Goal: Information Seeking & Learning: Learn about a topic

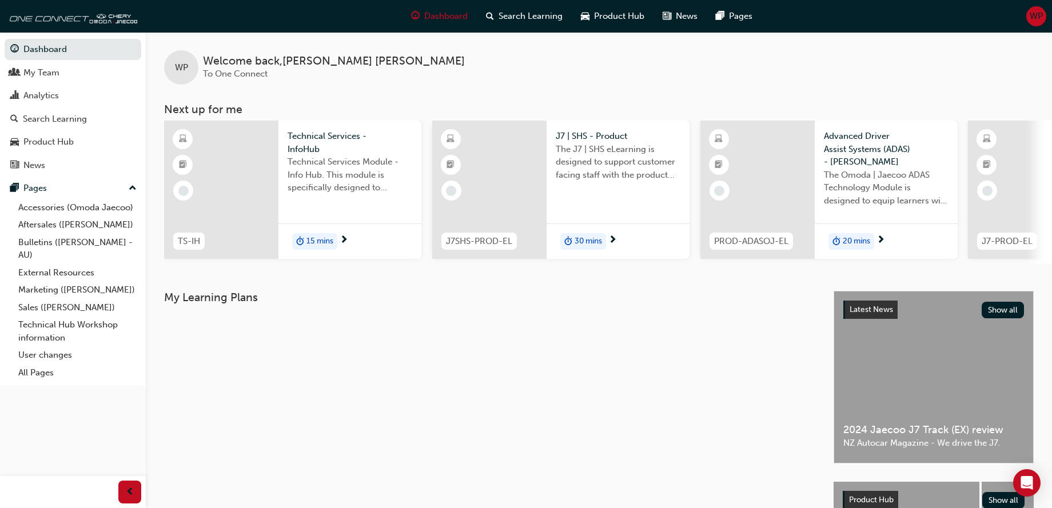
drag, startPoint x: 925, startPoint y: 1, endPoint x: 762, endPoint y: 83, distance: 182.6
click at [762, 83] on div "WP Welcome back , [PERSON_NAME] To One Connect" at bounding box center [599, 58] width 906 height 53
click at [1025, 79] on div "WP Welcome back , Wayne Parsons To One Connect" at bounding box center [599, 58] width 906 height 53
drag, startPoint x: 890, startPoint y: 66, endPoint x: 694, endPoint y: 384, distance: 373.0
click at [694, 384] on div "My Learning Plans" at bounding box center [499, 468] width 670 height 354
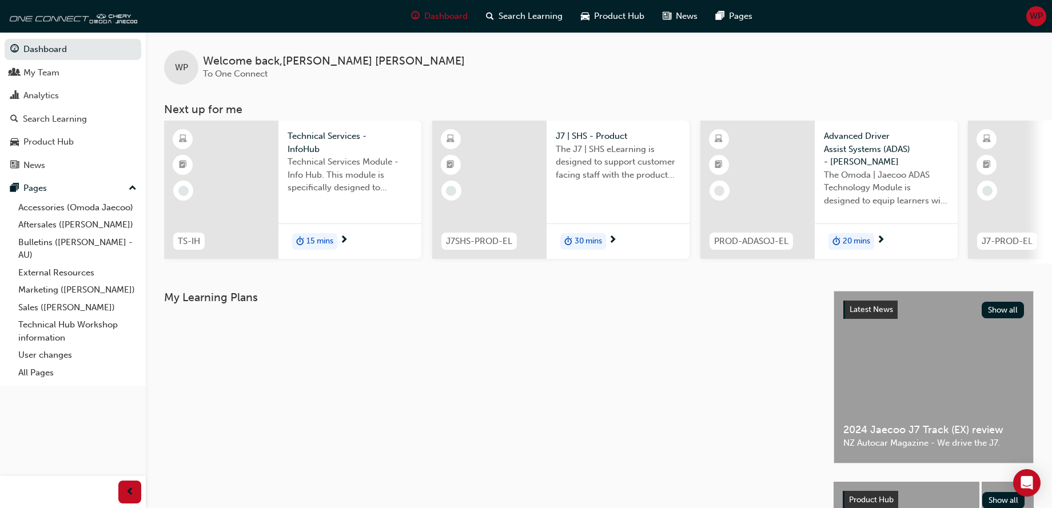
drag, startPoint x: 946, startPoint y: 1, endPoint x: 749, endPoint y: 56, distance: 204.9
click at [749, 56] on div "WP Welcome back , Wayne Parsons To One Connect" at bounding box center [599, 58] width 906 height 53
click at [679, 86] on div "WP Welcome back , Wayne Parsons To One Connect Next up for me TS-IH Technical S…" at bounding box center [599, 148] width 906 height 232
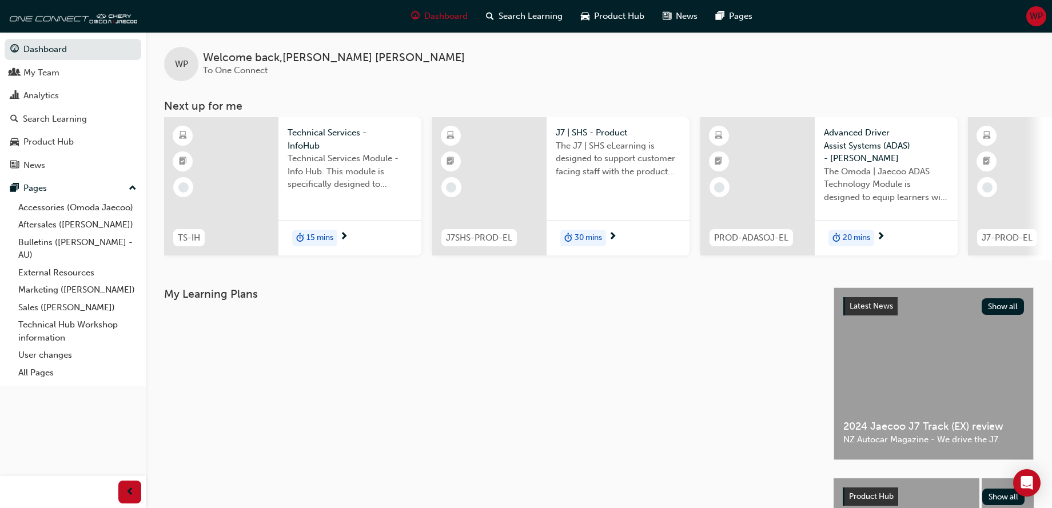
scroll to position [175, 0]
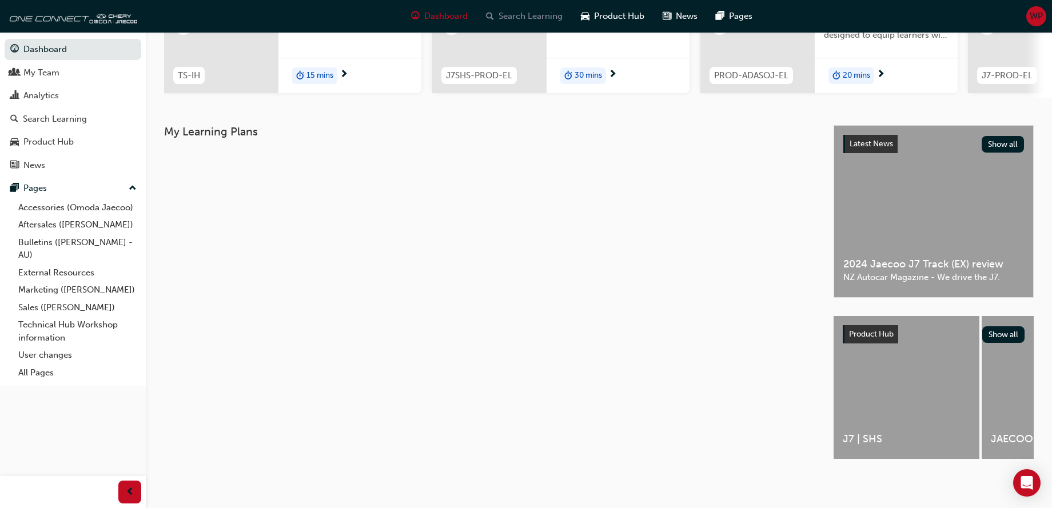
click at [525, 14] on span "Search Learning" at bounding box center [531, 16] width 64 height 13
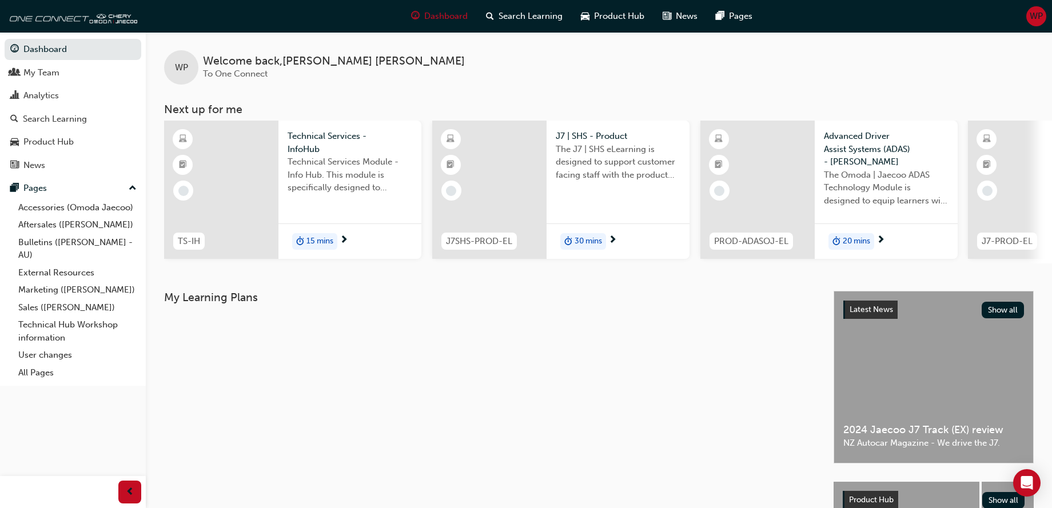
click at [405, 82] on div "WP Welcome back , [PERSON_NAME] To One Connect" at bounding box center [599, 58] width 906 height 53
click at [523, 9] on div "Search Learning" at bounding box center [524, 16] width 95 height 23
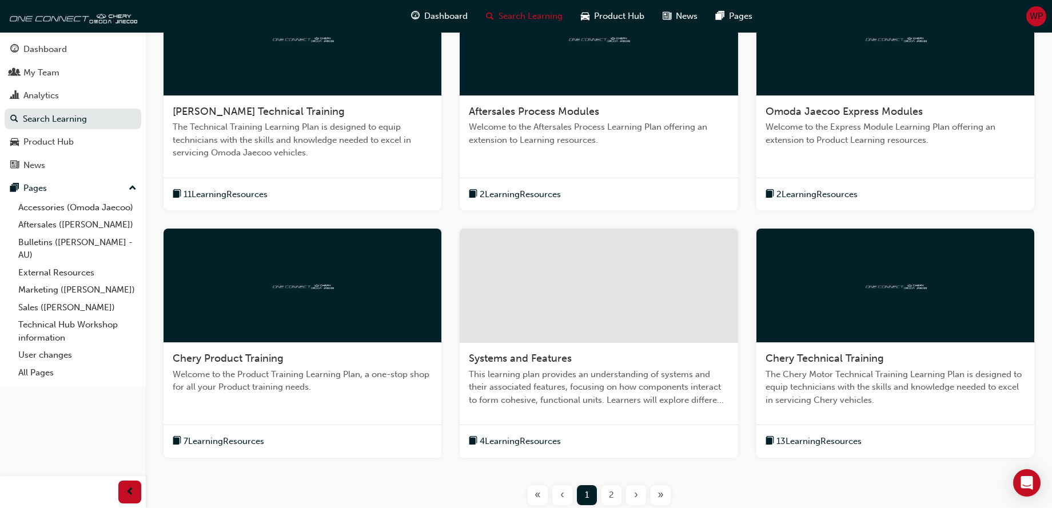
scroll to position [373, 0]
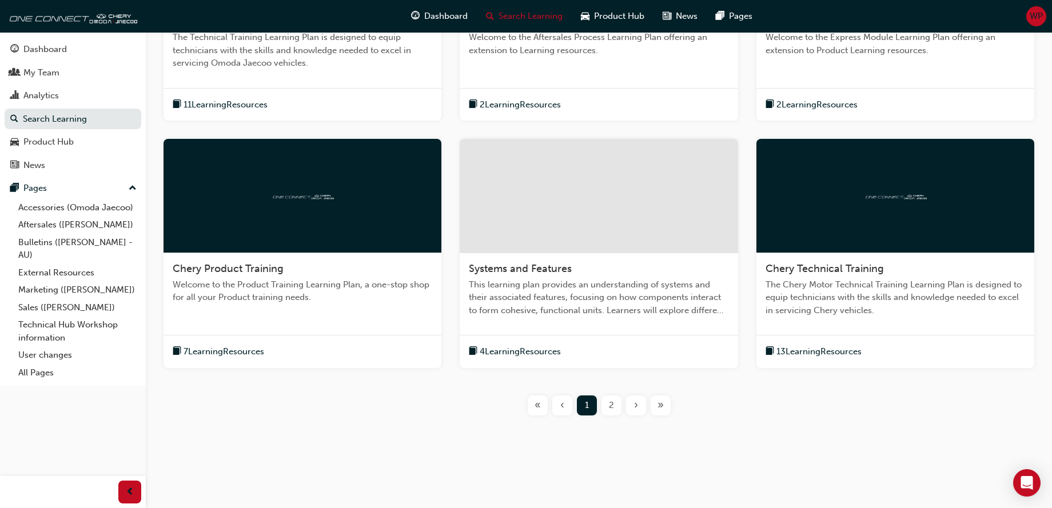
click at [219, 350] on span "7 Learning Resources" at bounding box center [224, 351] width 81 height 13
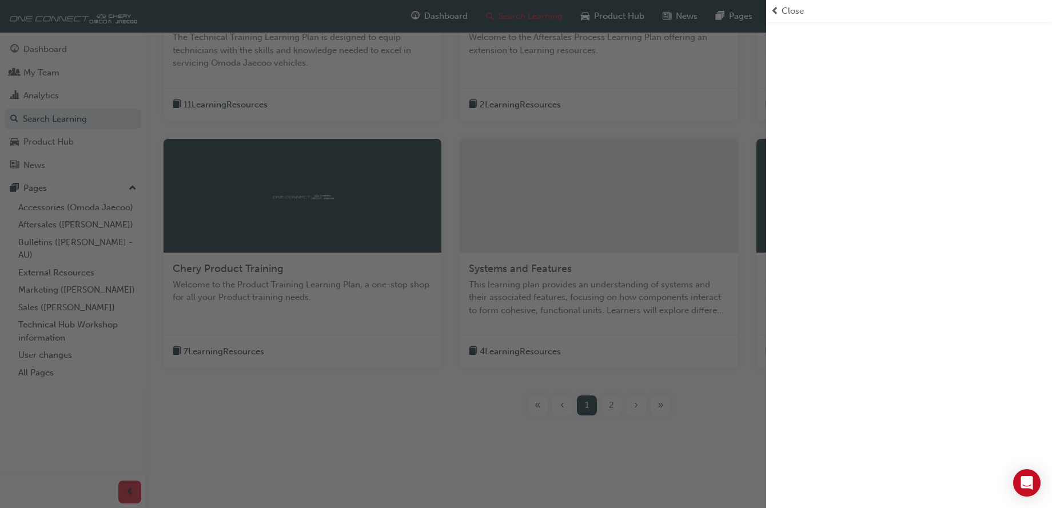
click at [803, 16] on span "Close" at bounding box center [793, 11] width 22 height 13
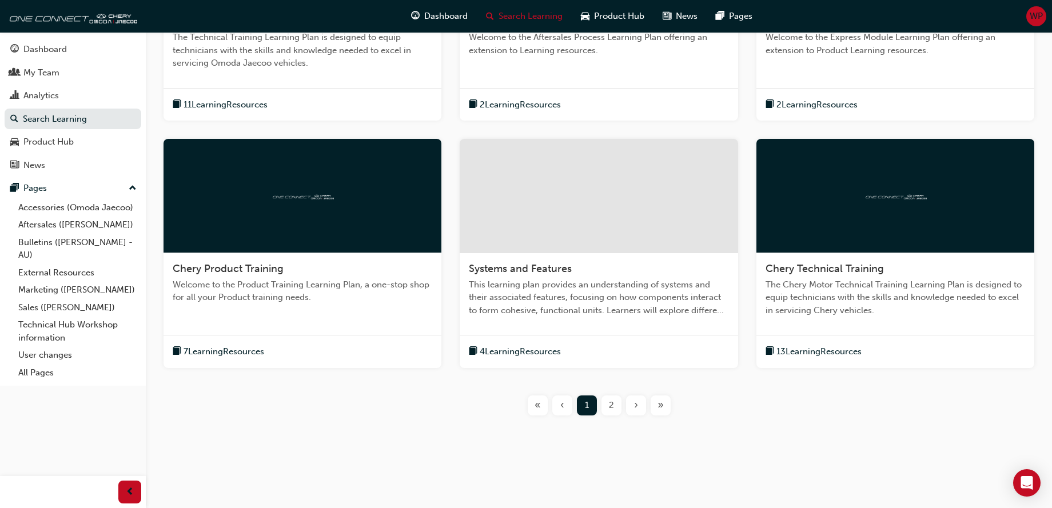
click at [297, 223] on div at bounding box center [303, 196] width 278 height 114
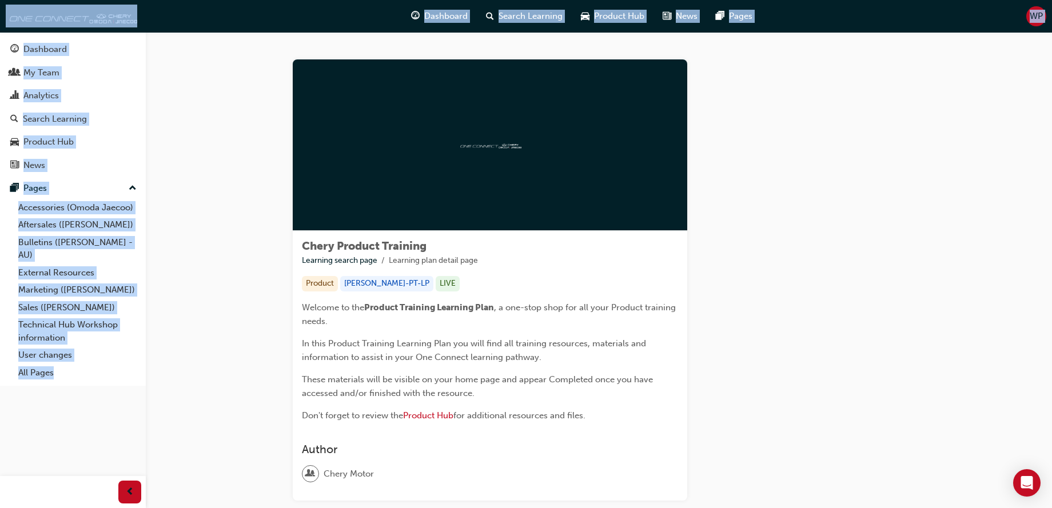
click at [762, 382] on div "Learning Plan" at bounding box center [806, 279] width 200 height 441
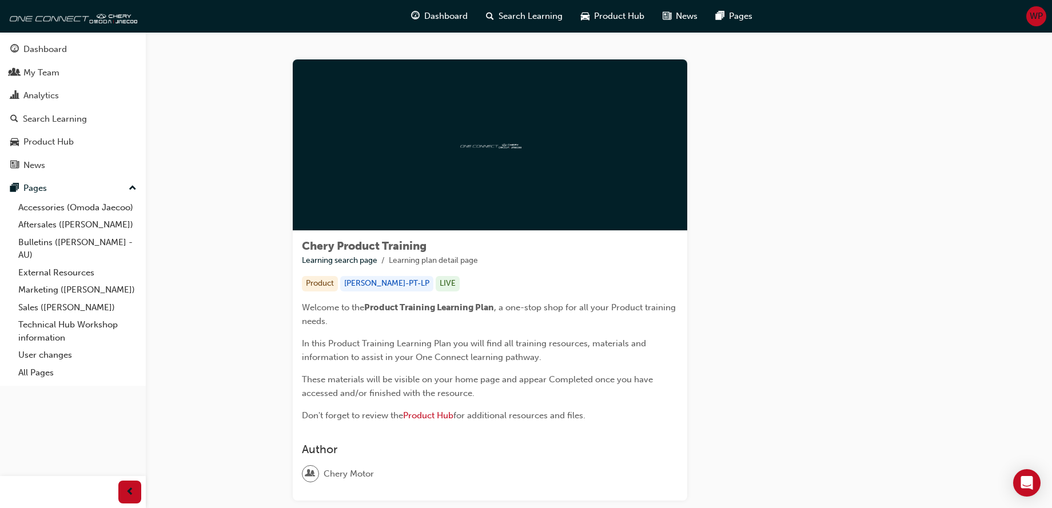
click at [449, 216] on div at bounding box center [490, 145] width 394 height 172
click at [341, 331] on div "Welcome to the Product Training Learning Plan , a one-stop shop for all your Pr…" at bounding box center [490, 363] width 376 height 125
click at [385, 311] on span "Product Training Learning Plan" at bounding box center [429, 307] width 130 height 10
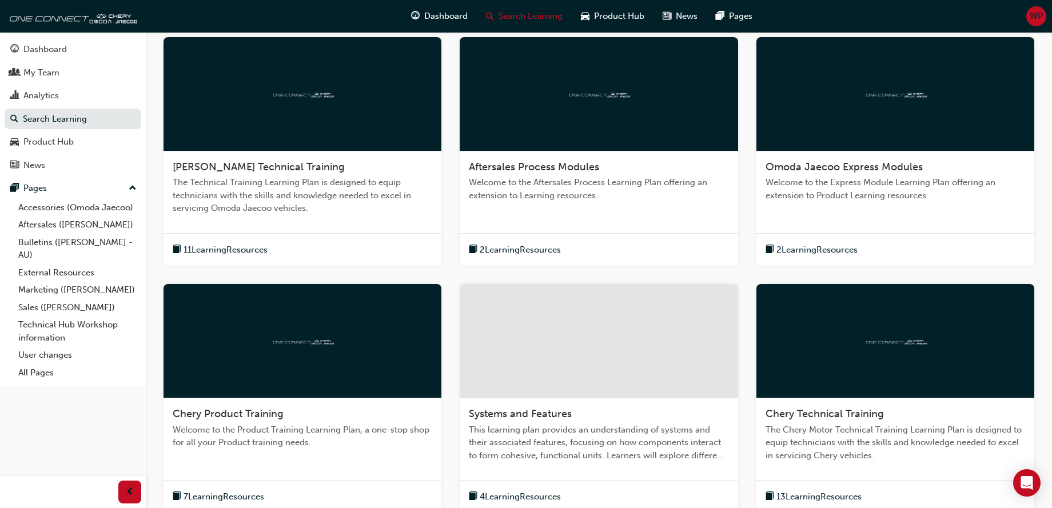
scroll to position [229, 0]
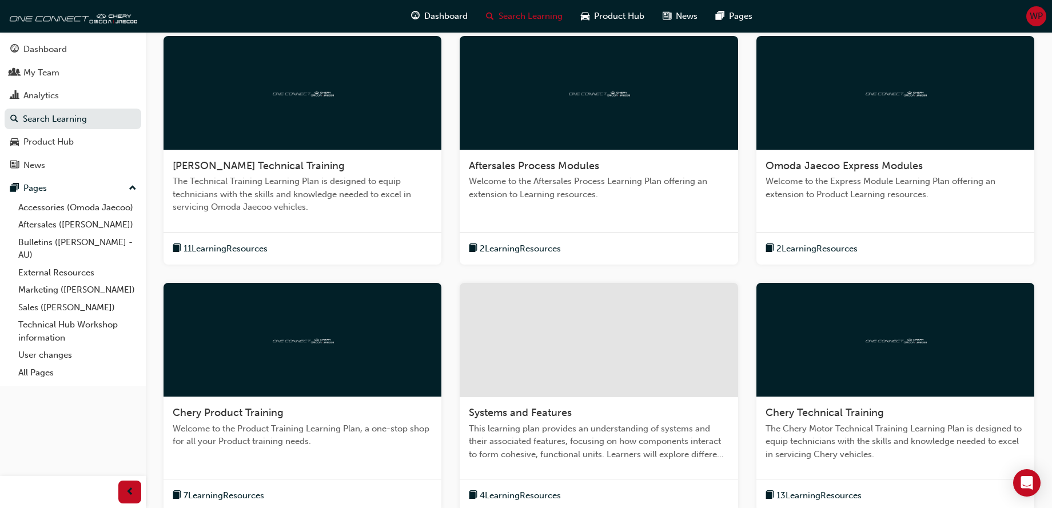
click at [252, 248] on span "11 Learning Resources" at bounding box center [226, 248] width 84 height 13
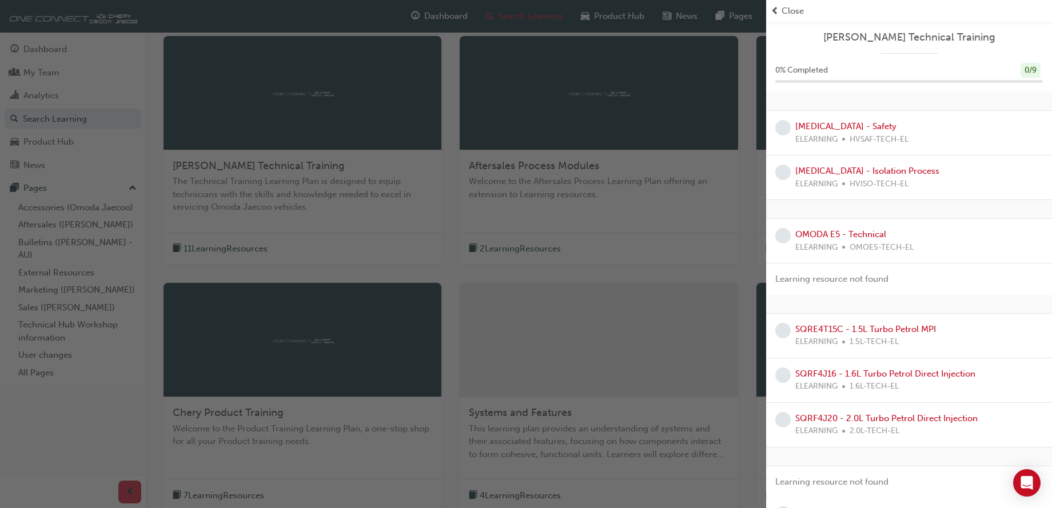
click at [788, 14] on span "Close" at bounding box center [793, 11] width 22 height 13
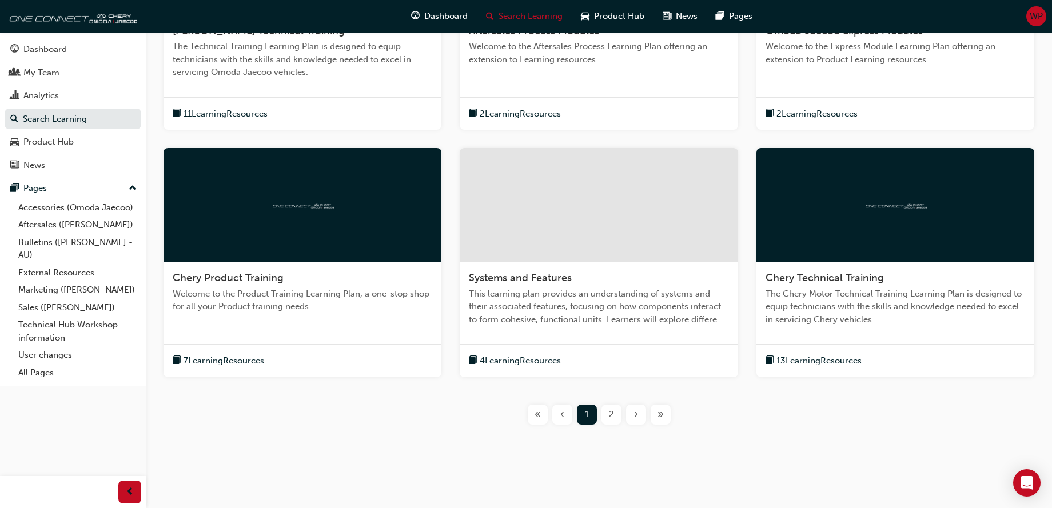
scroll to position [373, 0]
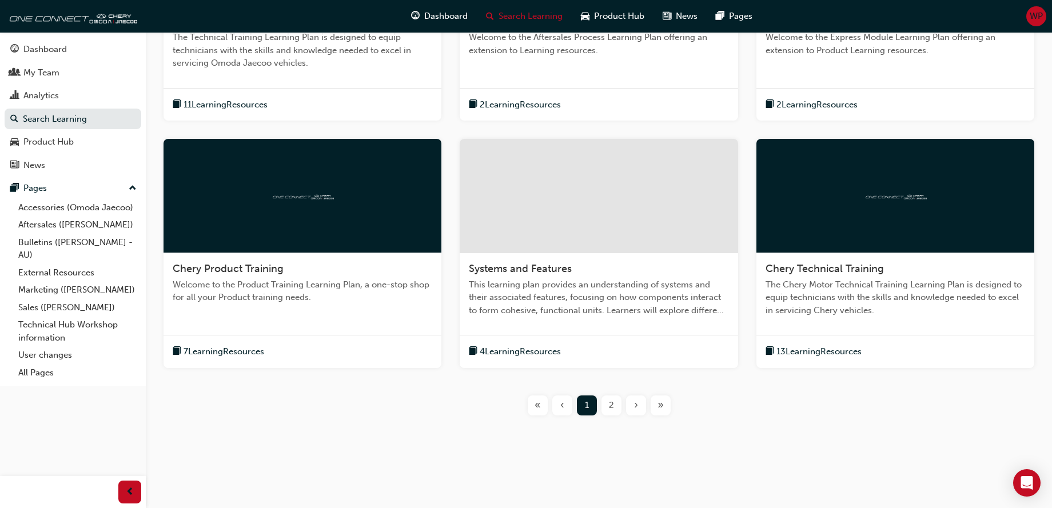
click at [226, 352] on span "7 Learning Resources" at bounding box center [224, 351] width 81 height 13
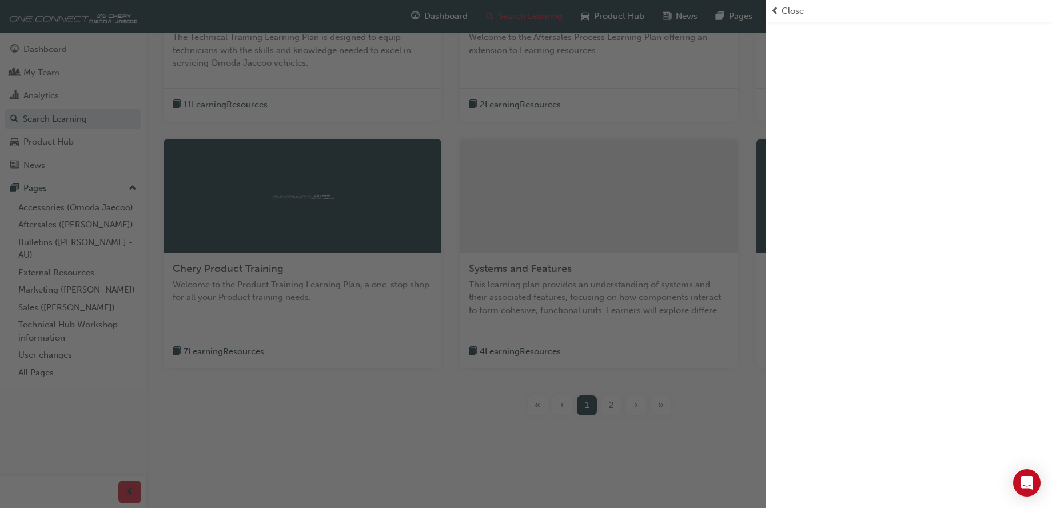
click at [782, 12] on span "Close" at bounding box center [793, 11] width 22 height 13
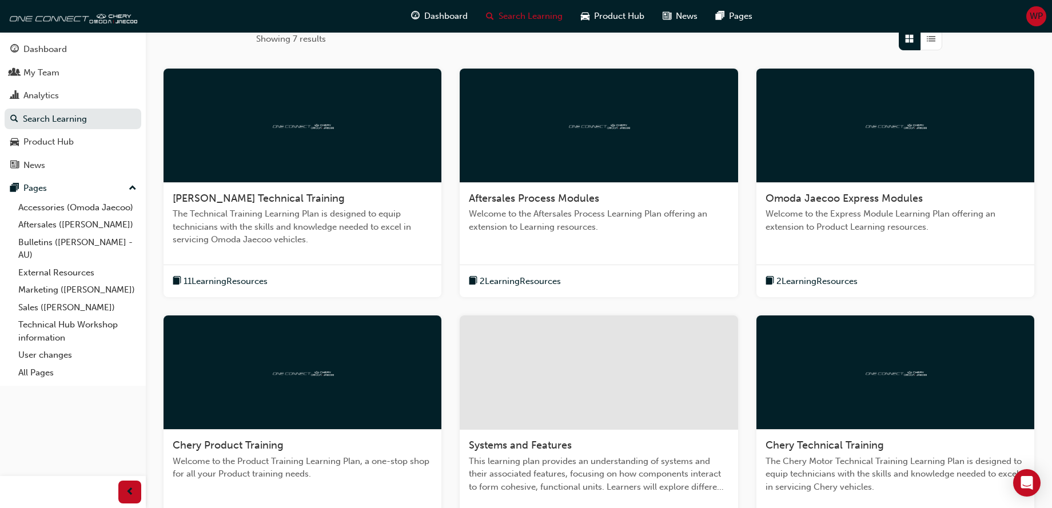
scroll to position [144, 0]
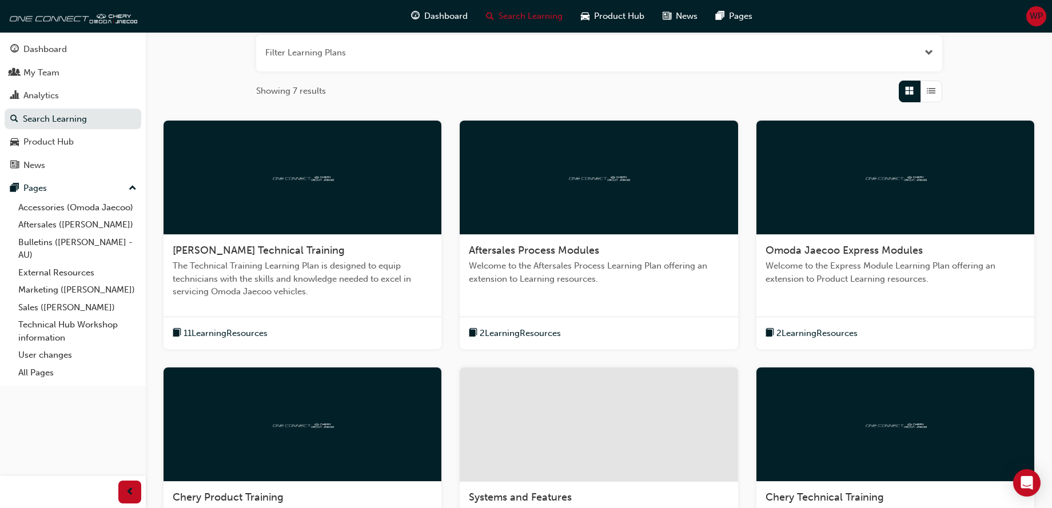
click at [501, 332] on span "2 Learning Resources" at bounding box center [520, 333] width 81 height 13
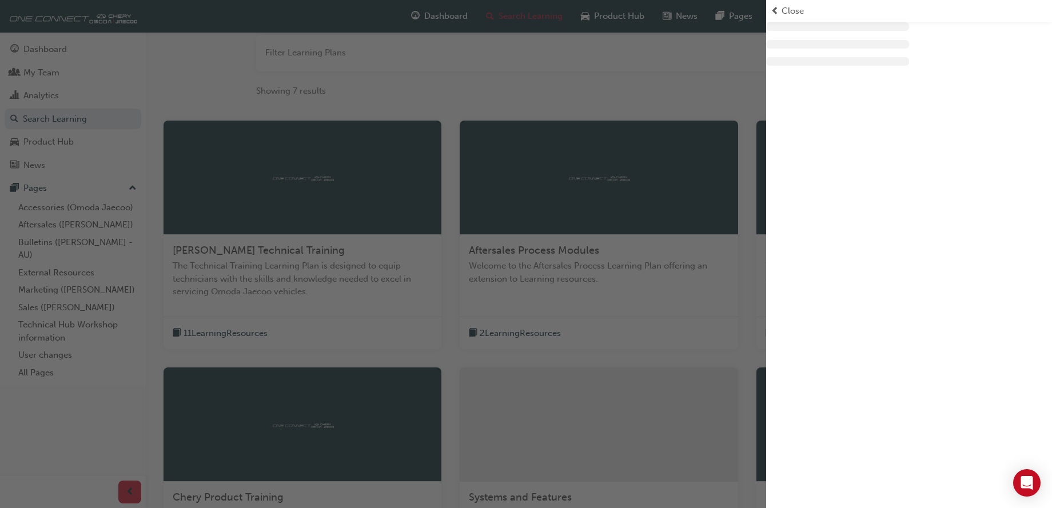
click at [501, 332] on div "button" at bounding box center [383, 254] width 766 height 508
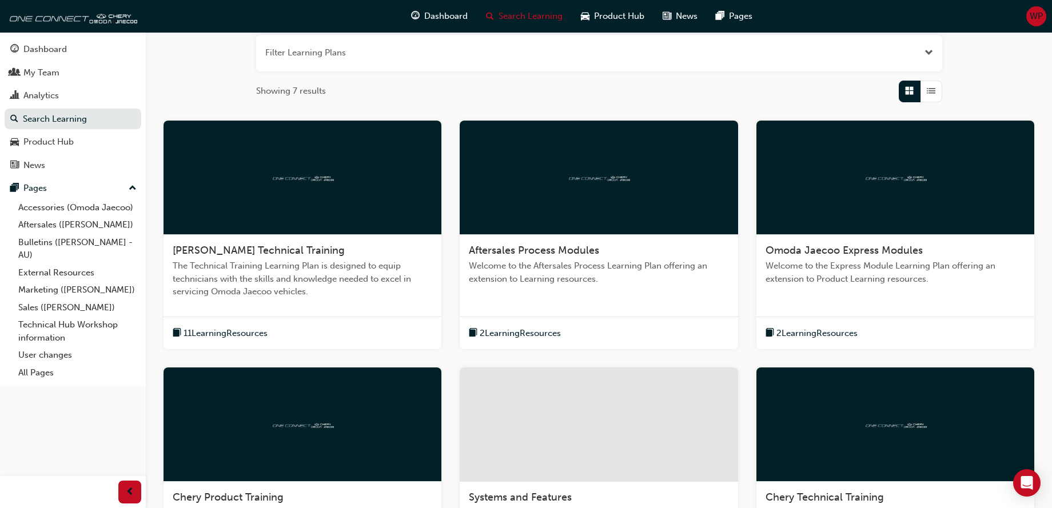
click at [495, 335] on span "2 Learning Resources" at bounding box center [520, 333] width 81 height 13
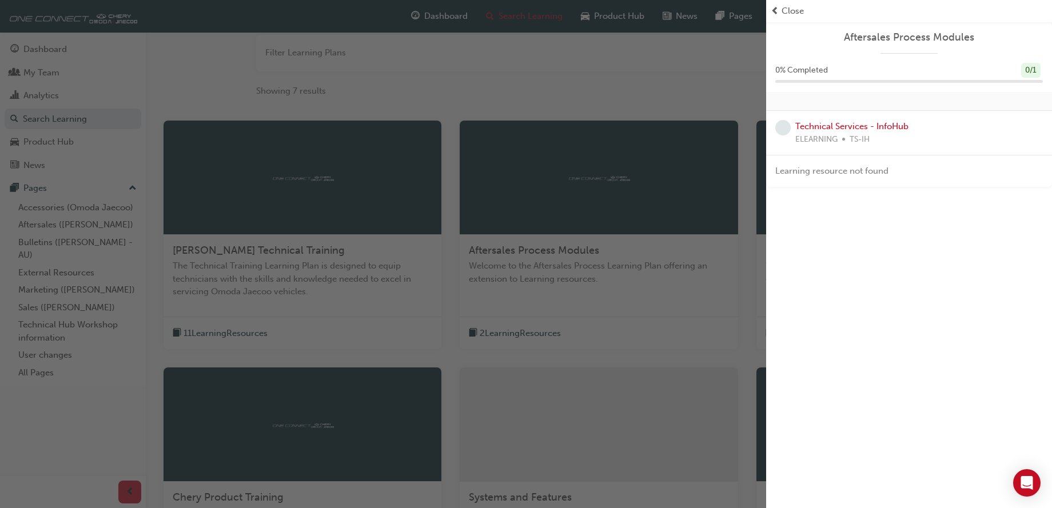
click at [495, 335] on div "button" at bounding box center [383, 254] width 766 height 508
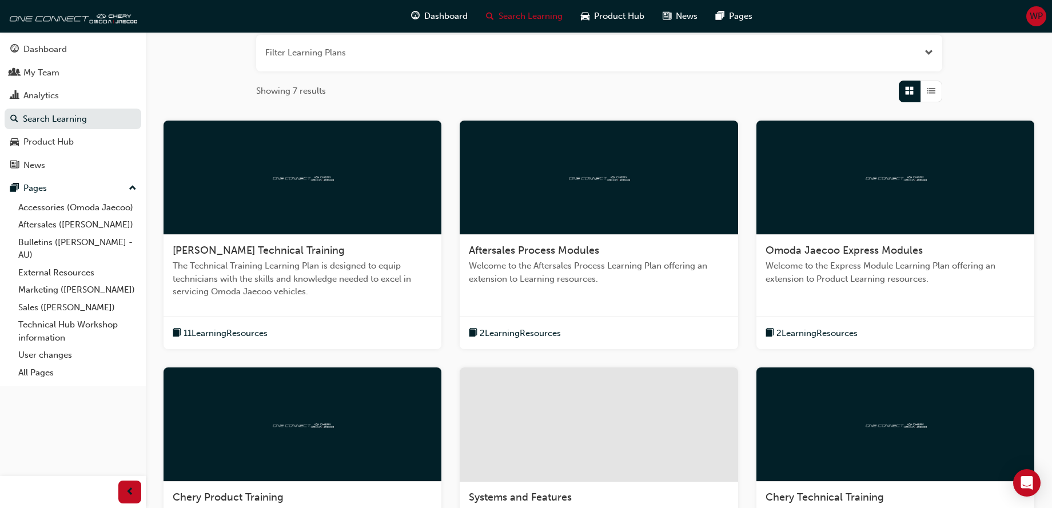
click at [495, 335] on span "2 Learning Resources" at bounding box center [520, 333] width 81 height 13
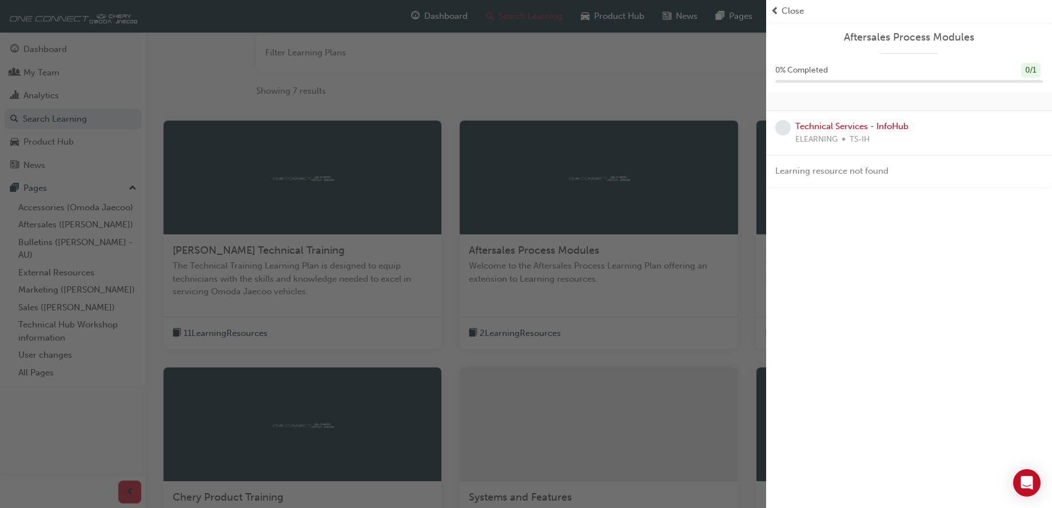
click at [793, 11] on span "Close" at bounding box center [793, 11] width 22 height 13
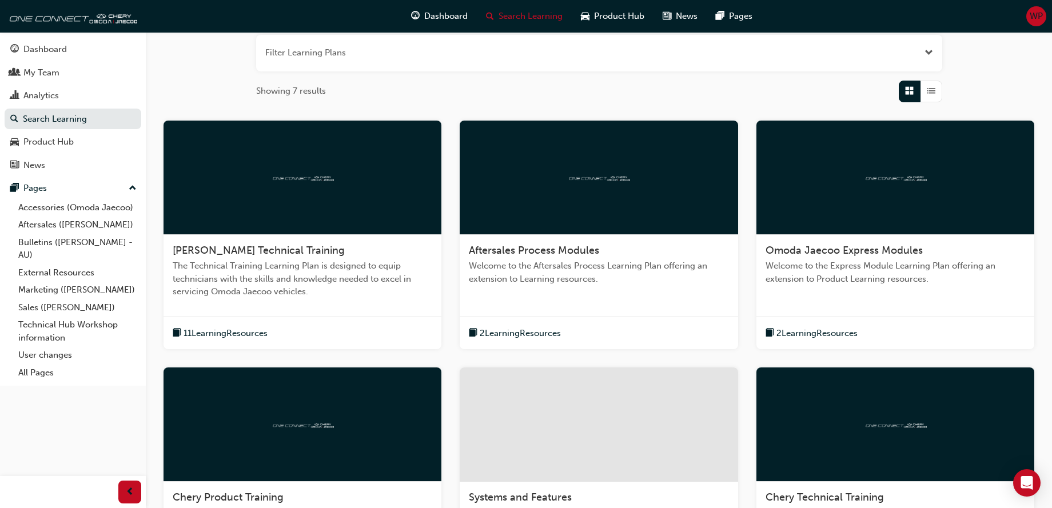
click at [797, 334] on span "2 Learning Resources" at bounding box center [816, 333] width 81 height 13
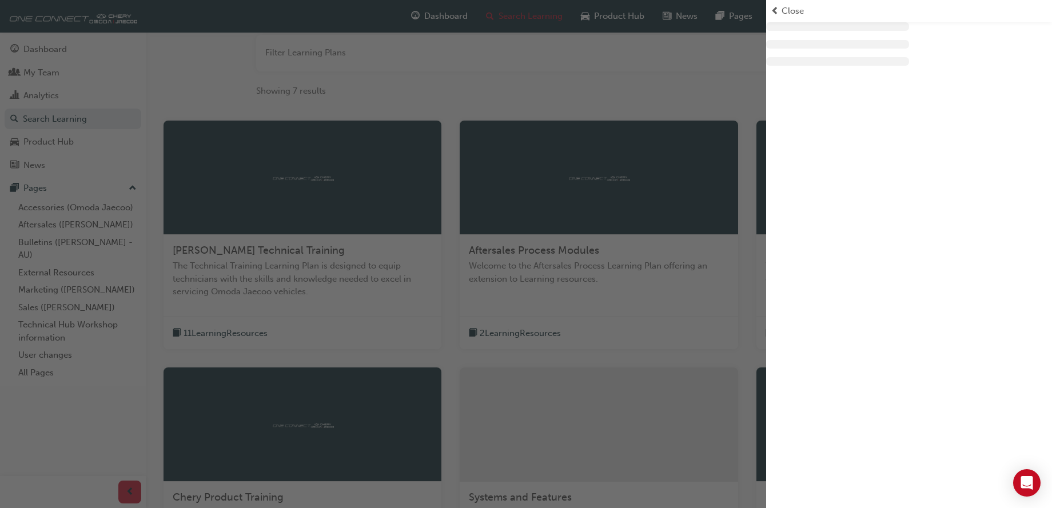
click at [797, 334] on div at bounding box center [909, 254] width 286 height 508
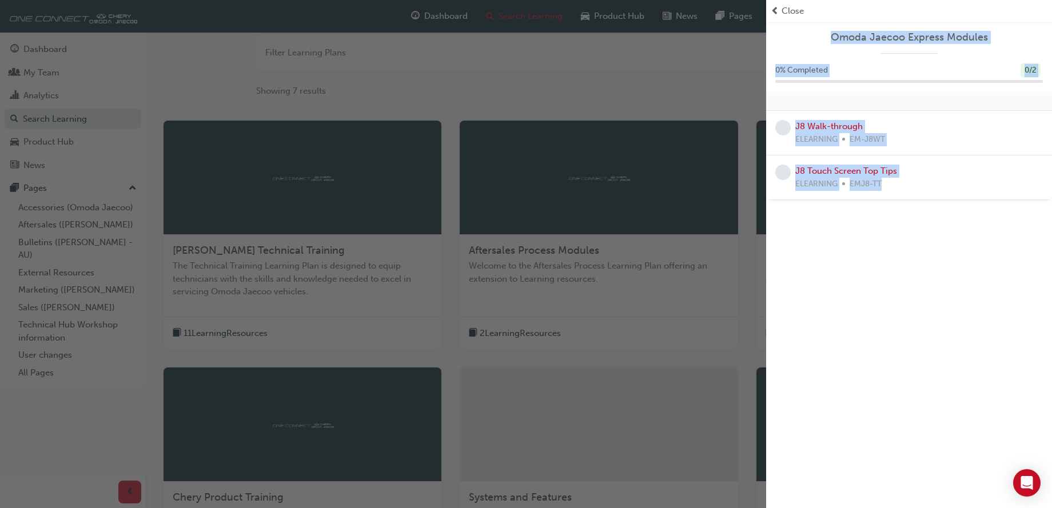
drag, startPoint x: 797, startPoint y: 334, endPoint x: 879, endPoint y: 295, distance: 90.5
click at [879, 295] on div "Omoda Jaecoo Express Modules 0 % Completed 0 / 2 J8 Walk-through ELEARNING EM-J…" at bounding box center [909, 254] width 286 height 508
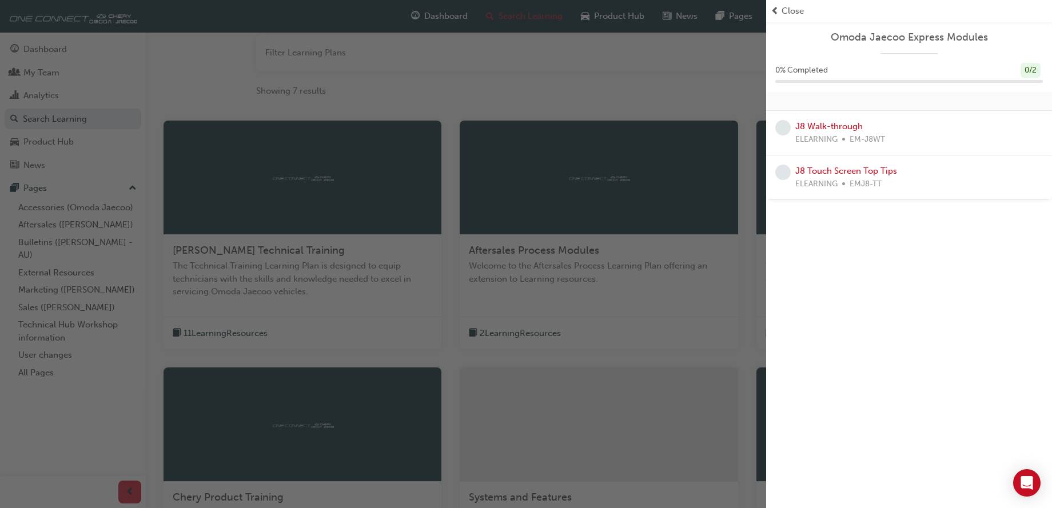
click at [780, 14] on div "Close" at bounding box center [909, 11] width 277 height 13
